Goal: Task Accomplishment & Management: Complete application form

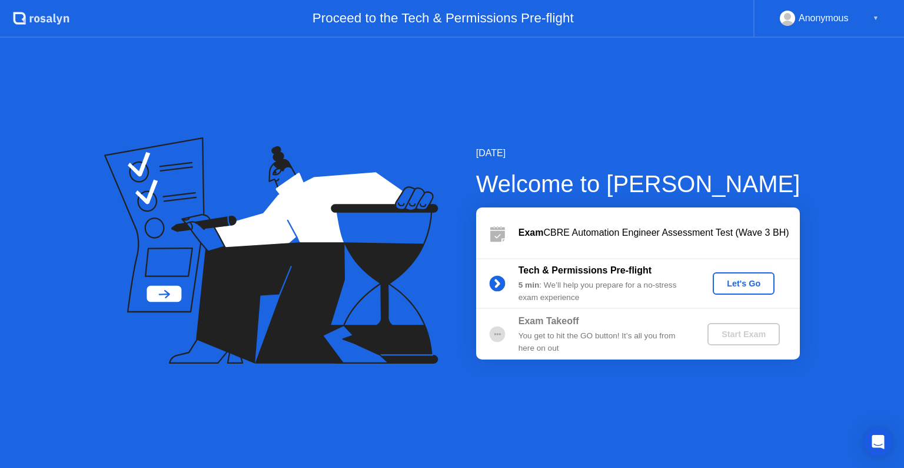
click at [744, 275] on button "Let's Go" at bounding box center [744, 283] width 62 height 22
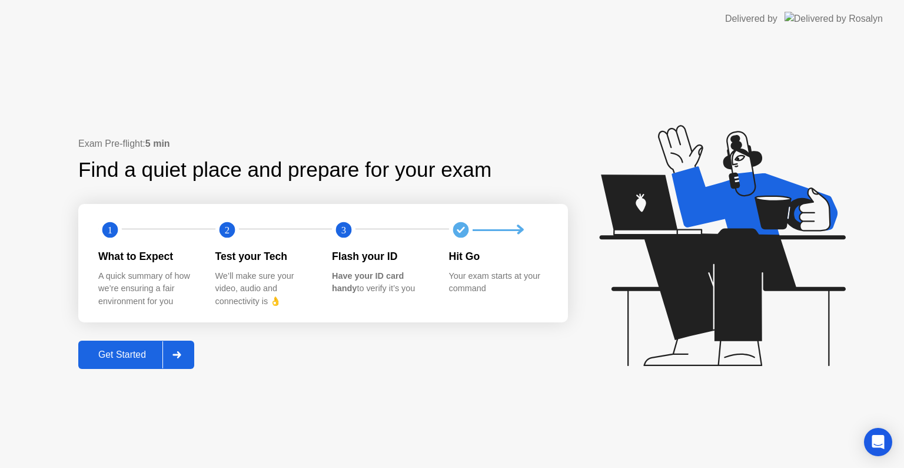
click at [139, 360] on div "Get Started" at bounding box center [122, 354] width 81 height 11
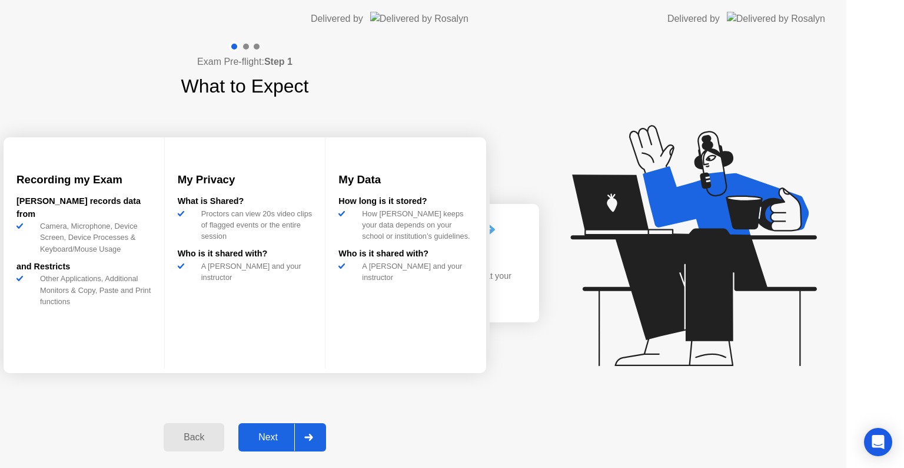
click at [139, 360] on div "Exam Pre-flight: Step 1 What to Expect Recording my Exam [PERSON_NAME] records …" at bounding box center [245, 253] width 490 height 430
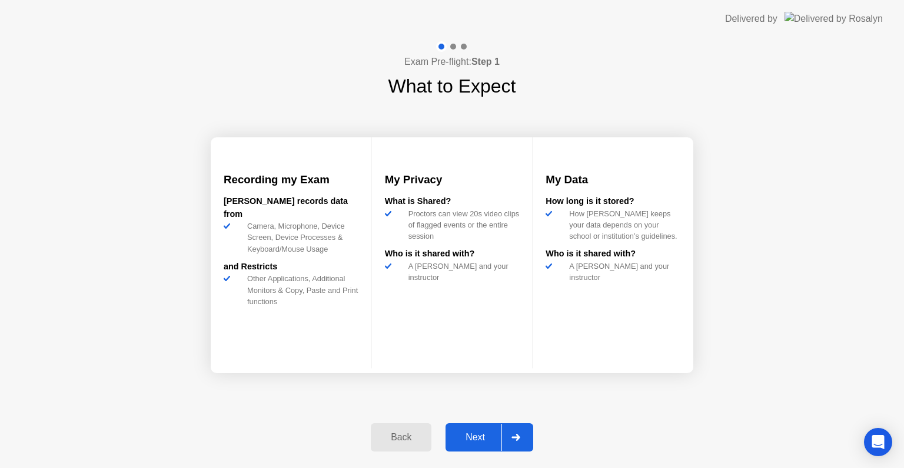
click at [522, 437] on div at bounding box center [516, 436] width 28 height 27
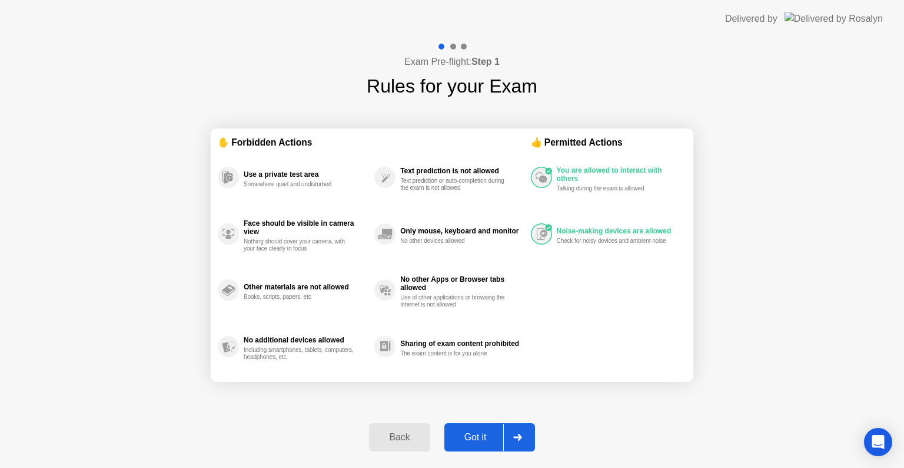
click at [521, 437] on icon at bounding box center [517, 436] width 8 height 7
select select "**********"
select select "*******"
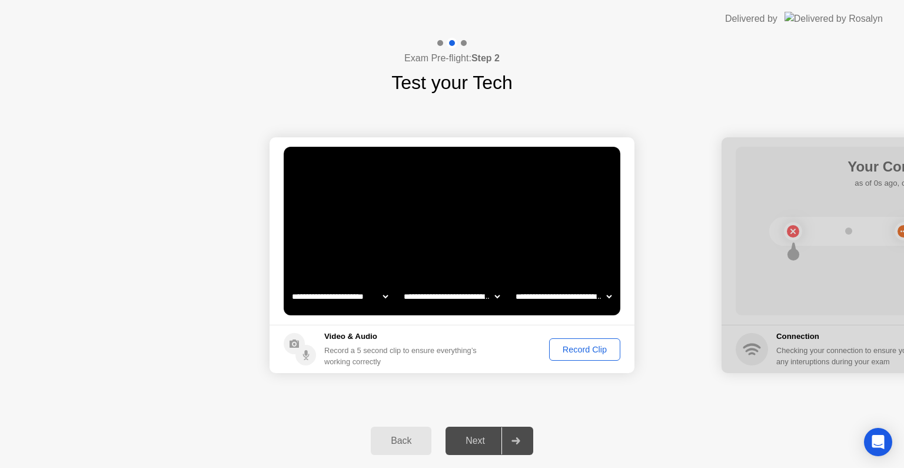
click at [587, 344] on div "Record Clip" at bounding box center [584, 348] width 63 height 9
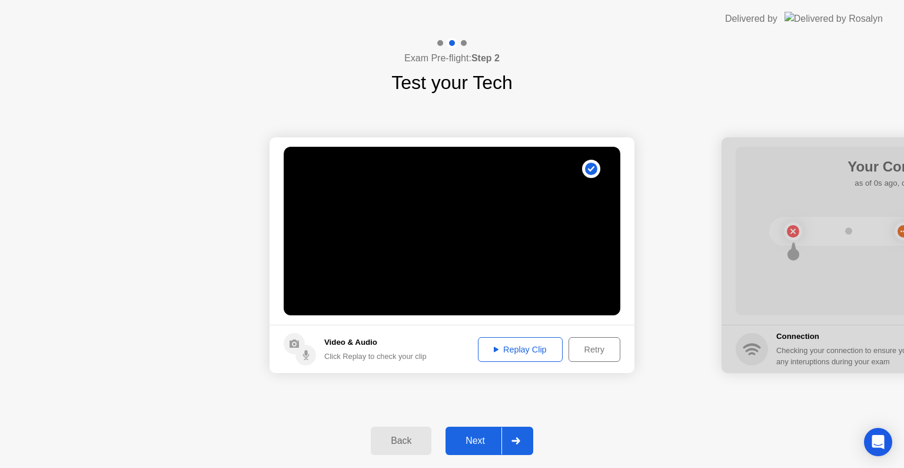
drag, startPoint x: 541, startPoint y: 350, endPoint x: 541, endPoint y: 445, distance: 94.8
click at [541, 445] on div "**********" at bounding box center [452, 253] width 904 height 430
click at [522, 443] on div at bounding box center [516, 440] width 28 height 27
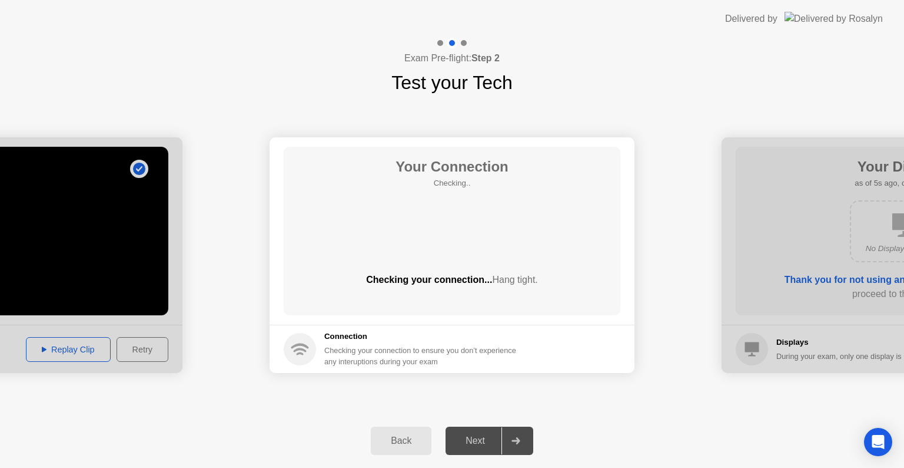
click at [513, 440] on icon at bounding box center [516, 440] width 8 height 7
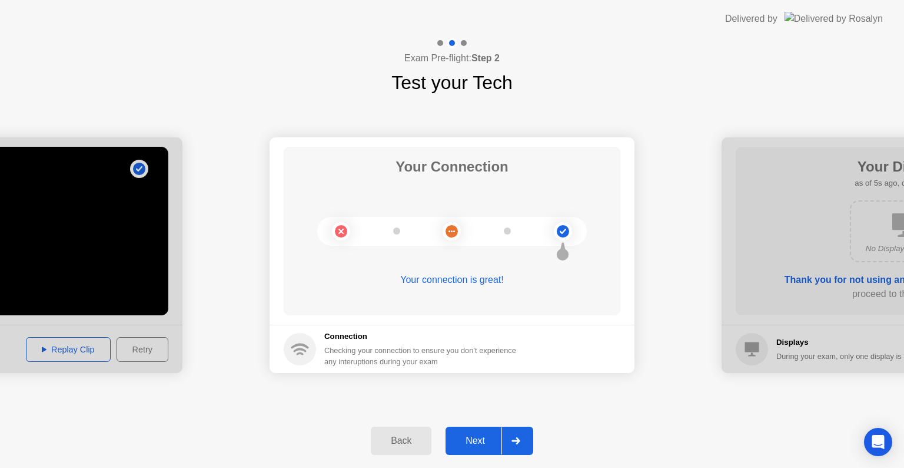
click at [522, 440] on div at bounding box center [516, 440] width 28 height 27
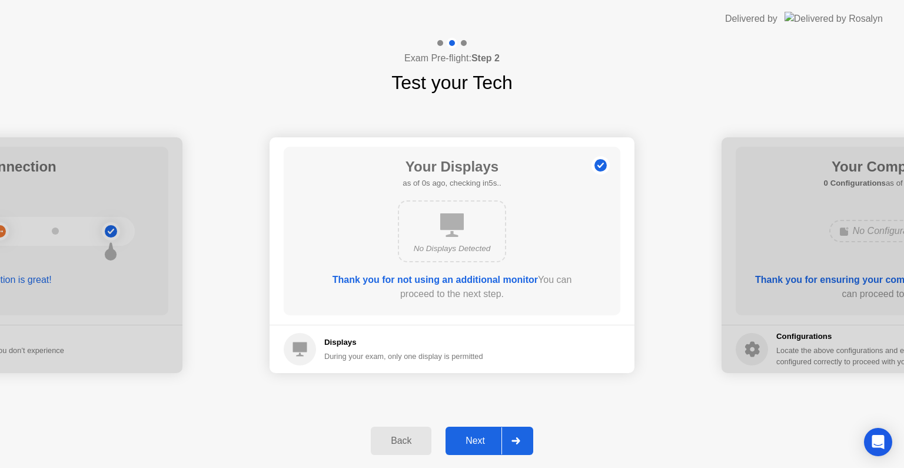
click at [522, 440] on div at bounding box center [516, 440] width 28 height 27
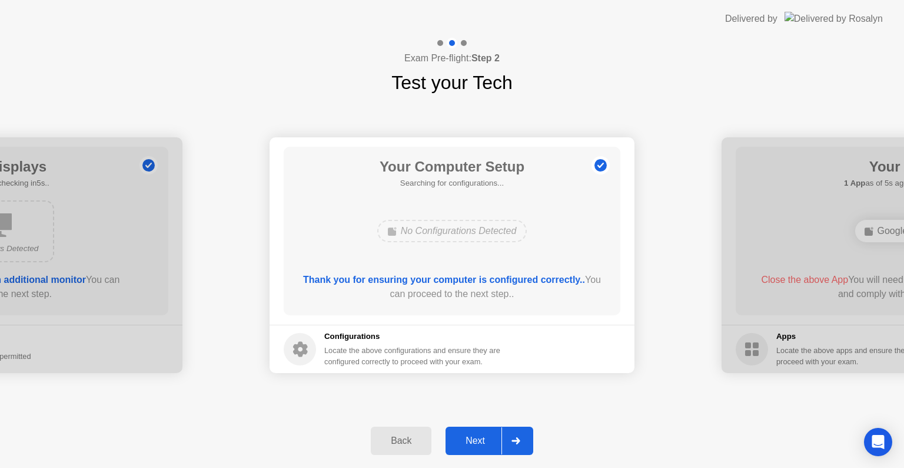
click at [522, 440] on div at bounding box center [516, 440] width 28 height 27
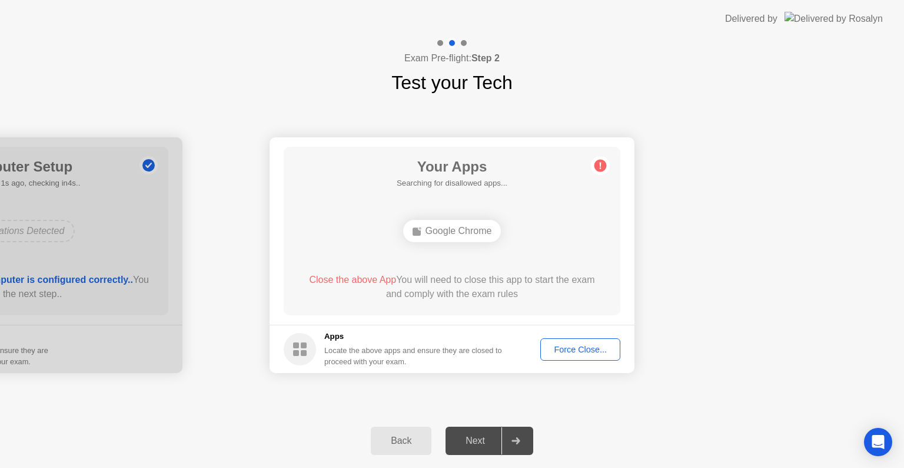
click at [575, 349] on div "Force Close..." at bounding box center [581, 348] width 72 height 9
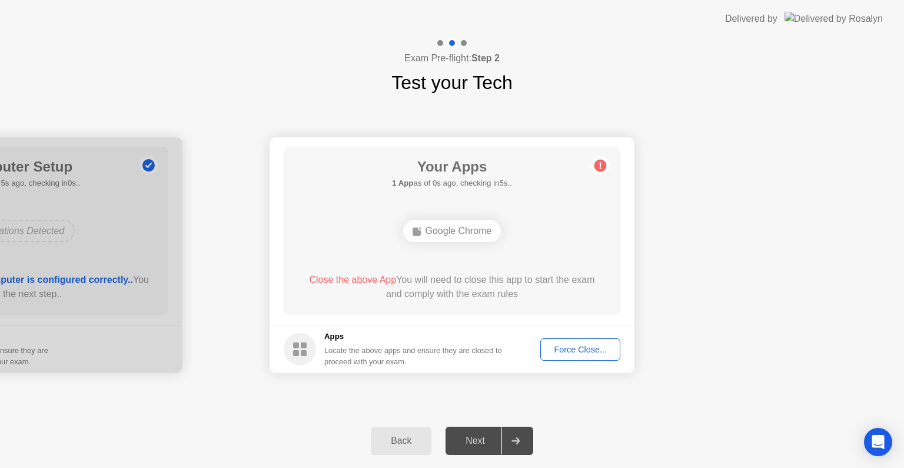
click at [594, 351] on div "Force Close..." at bounding box center [581, 348] width 72 height 9
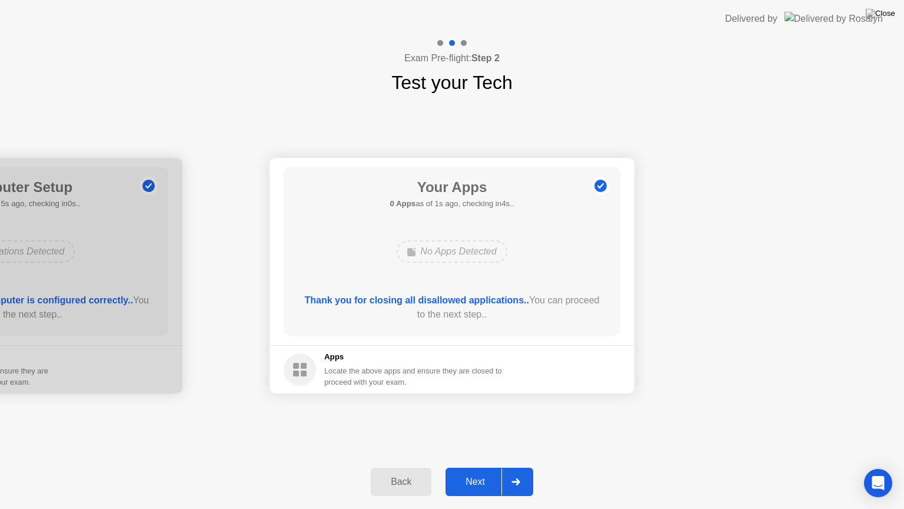
click at [528, 467] on div at bounding box center [516, 481] width 28 height 27
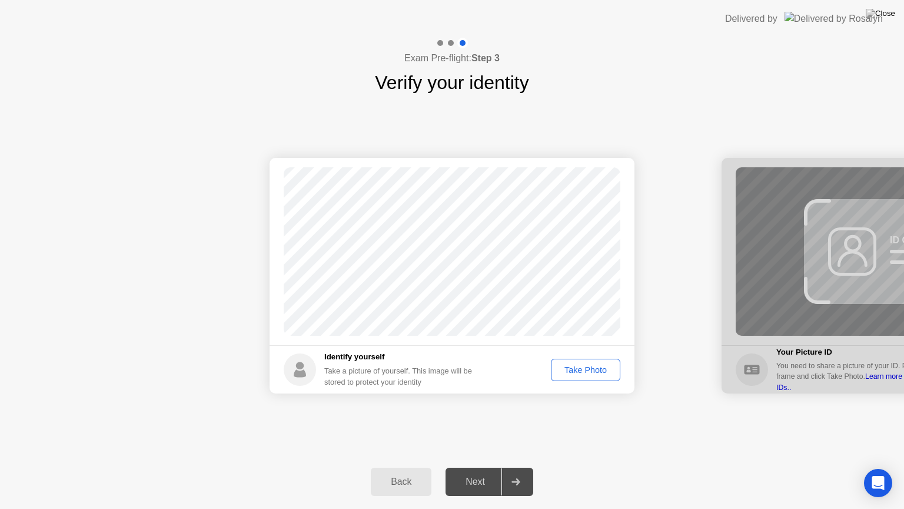
click at [579, 367] on div "Take Photo" at bounding box center [585, 369] width 61 height 9
click at [586, 374] on div "Take Photo" at bounding box center [585, 369] width 61 height 9
click at [522, 467] on div at bounding box center [516, 481] width 28 height 27
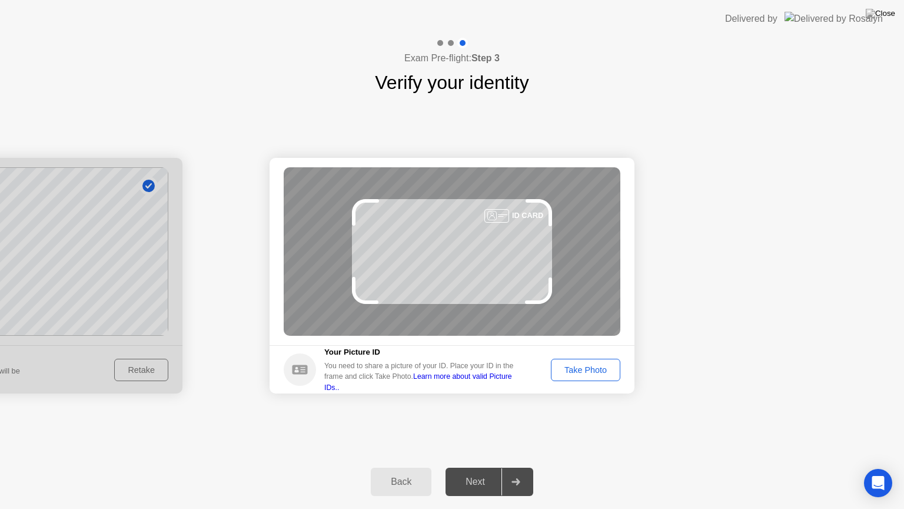
click at [594, 373] on div "Take Photo" at bounding box center [585, 369] width 61 height 9
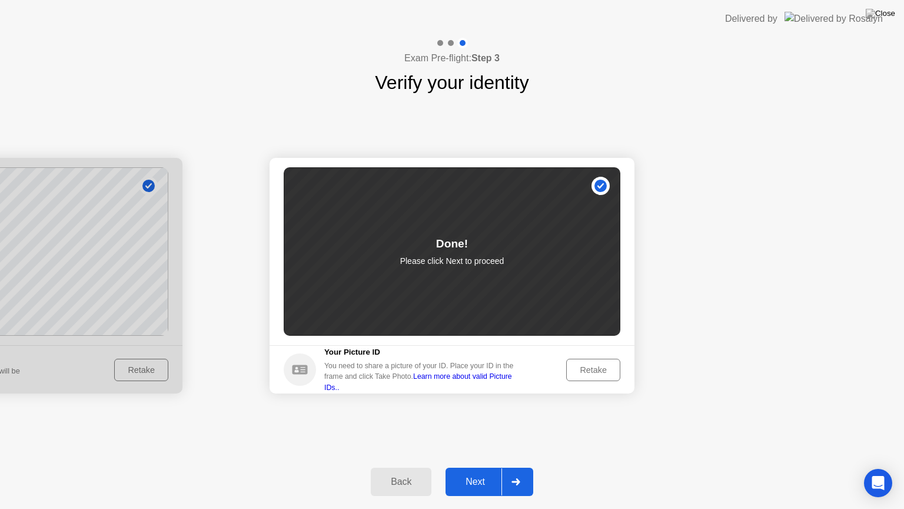
click at [509, 467] on button "Next" at bounding box center [490, 482] width 88 height 28
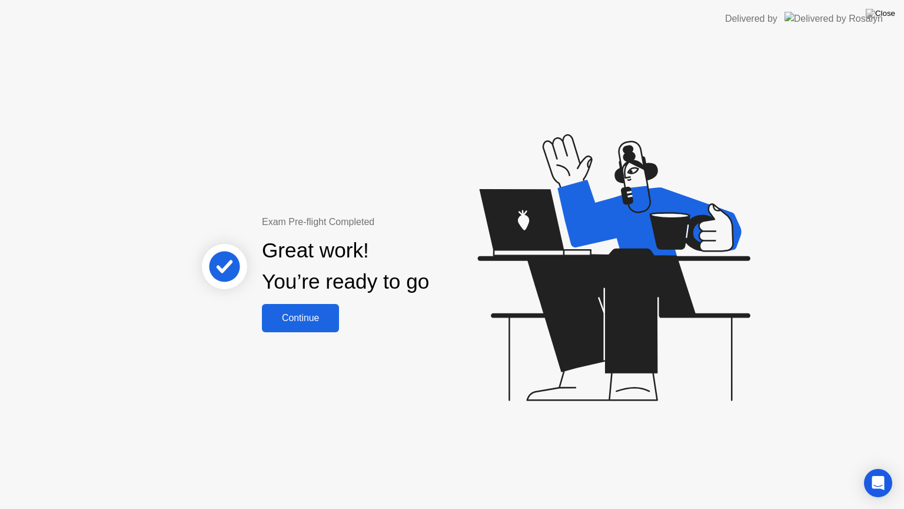
click at [297, 300] on div "Great work! You’re ready to go" at bounding box center [346, 266] width 318 height 75
click at [284, 314] on div "Continue" at bounding box center [301, 318] width 70 height 11
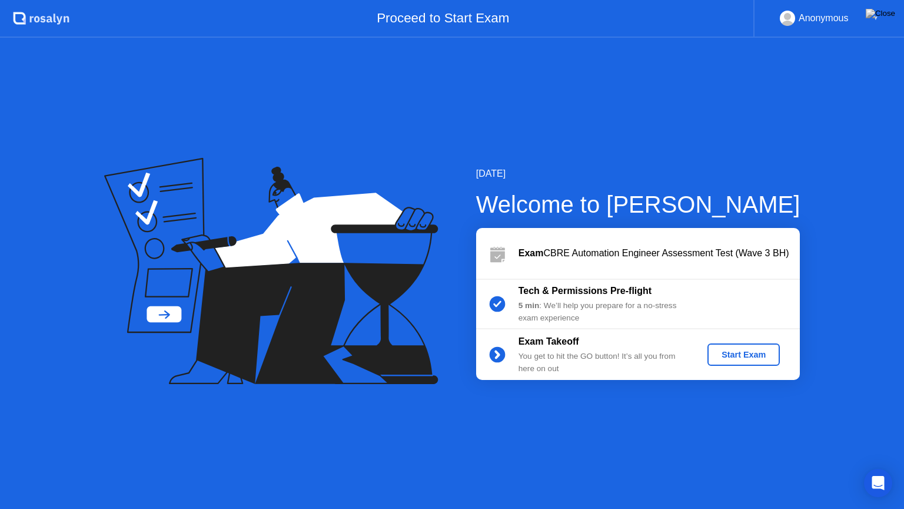
click at [730, 352] on div "Start Exam" at bounding box center [743, 354] width 63 height 9
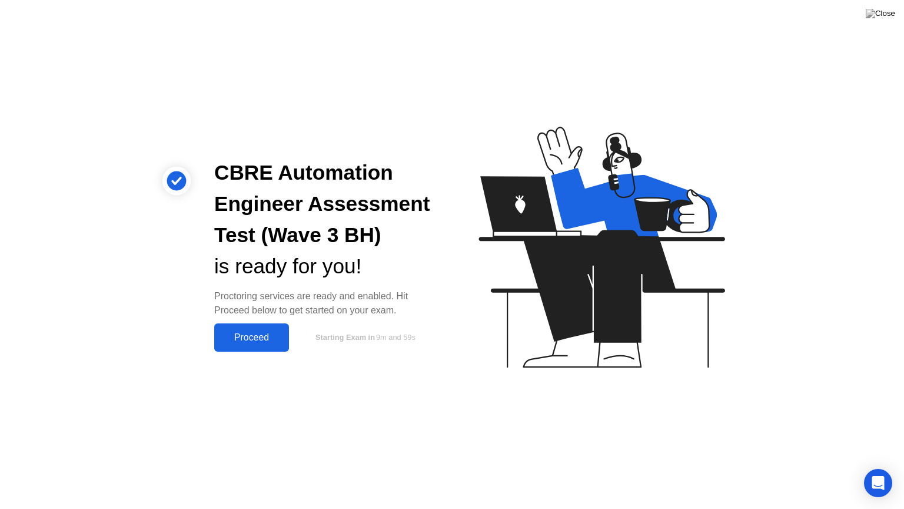
click at [276, 340] on div "Proceed" at bounding box center [252, 337] width 68 height 11
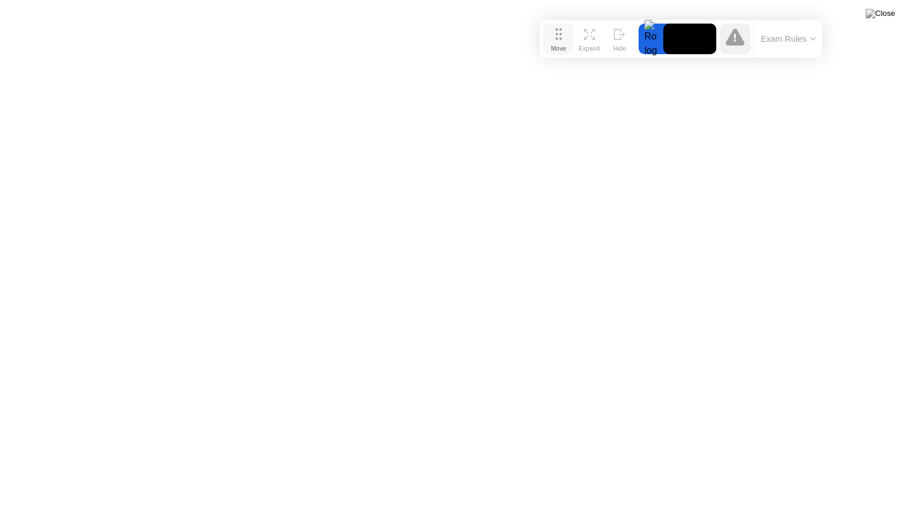
drag, startPoint x: 337, startPoint y: 488, endPoint x: 563, endPoint y: 31, distance: 509.3
click at [563, 31] on button "Move" at bounding box center [558, 39] width 31 height 31
click at [890, 13] on img at bounding box center [880, 13] width 29 height 9
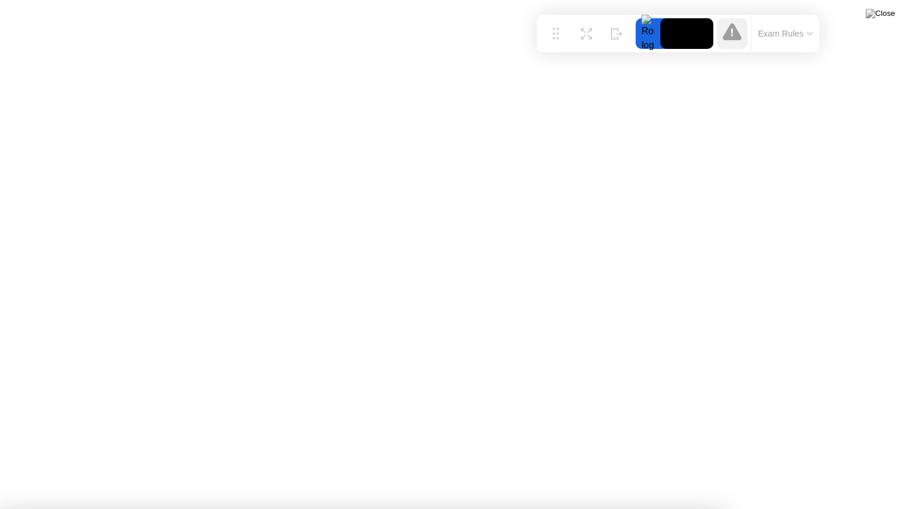
click at [893, 14] on img at bounding box center [880, 13] width 29 height 9
